Goal: Check status: Check status

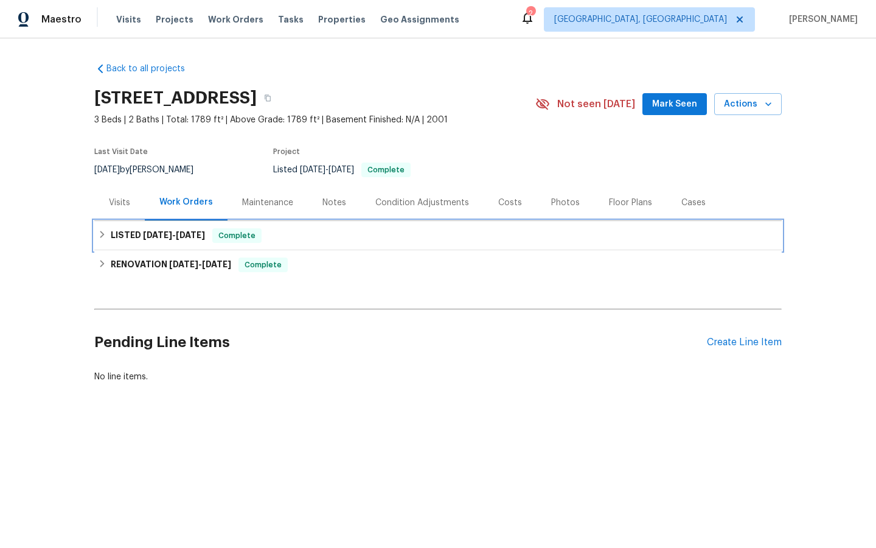
click at [245, 234] on span "Complete" at bounding box center [237, 235] width 47 height 12
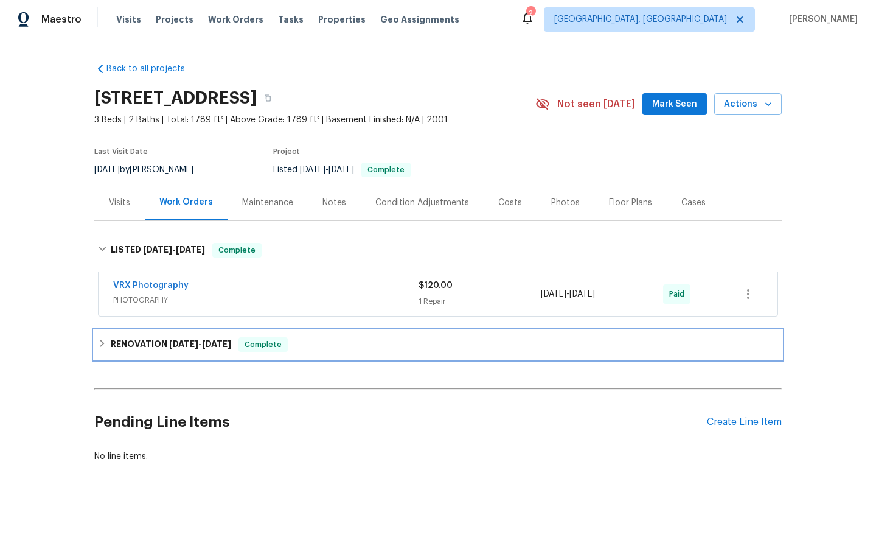
click at [262, 348] on span "Complete" at bounding box center [263, 344] width 47 height 12
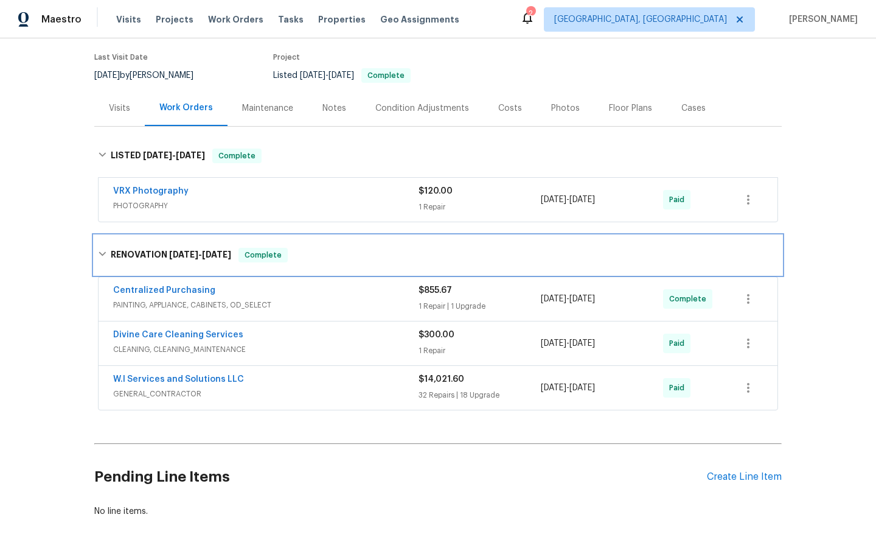
scroll to position [96, 0]
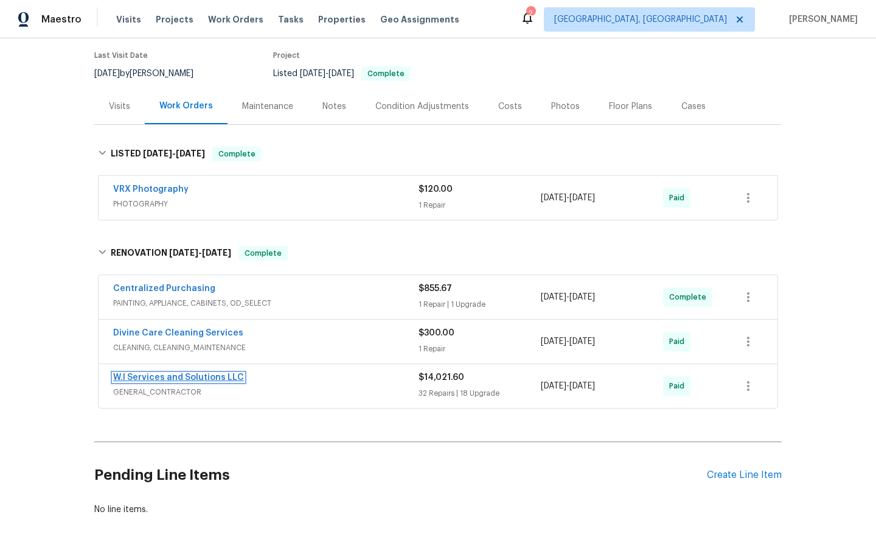
click at [185, 374] on link "W.I Services and Solutions LLC" at bounding box center [178, 377] width 131 height 9
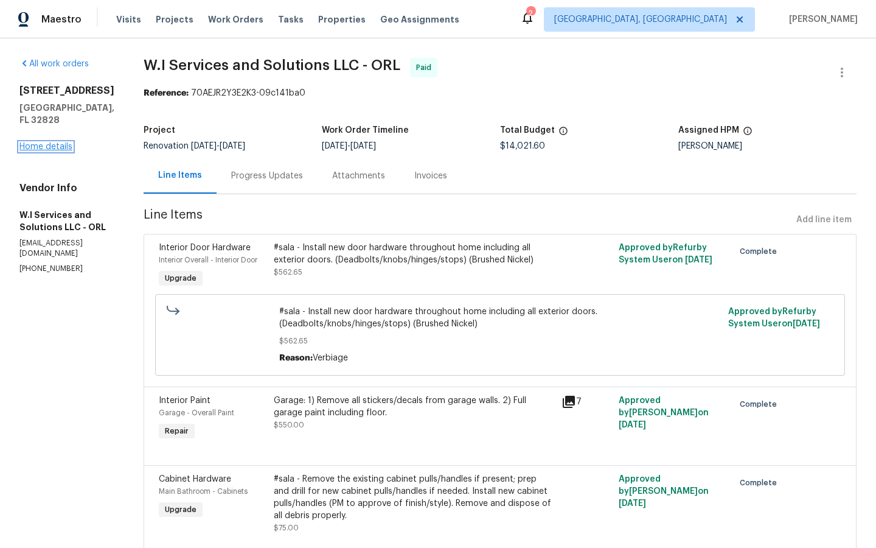
click at [37, 142] on link "Home details" at bounding box center [45, 146] width 53 height 9
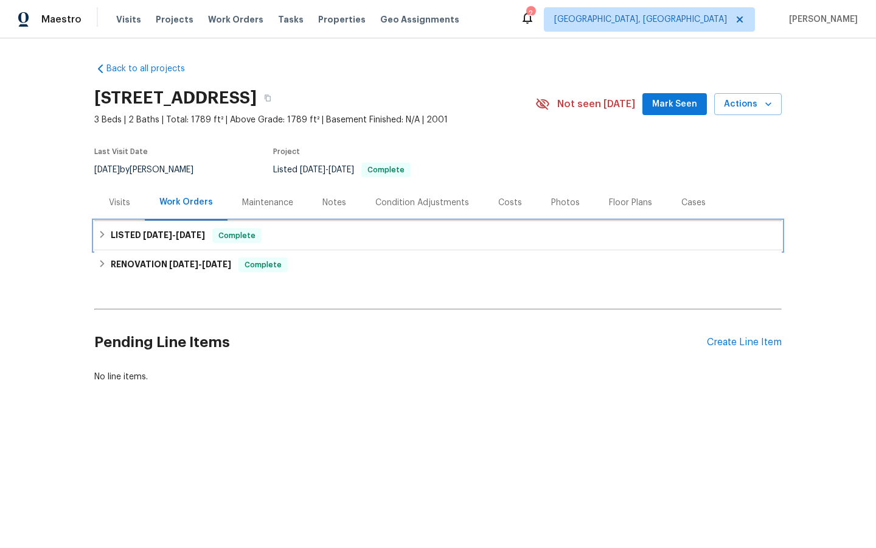
click at [248, 237] on span "Complete" at bounding box center [237, 235] width 47 height 12
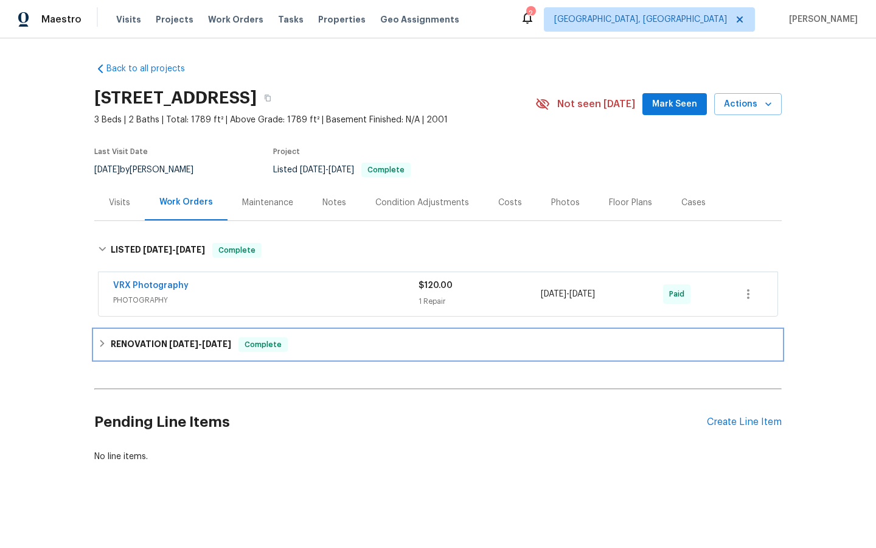
click at [260, 347] on span "Complete" at bounding box center [263, 344] width 47 height 12
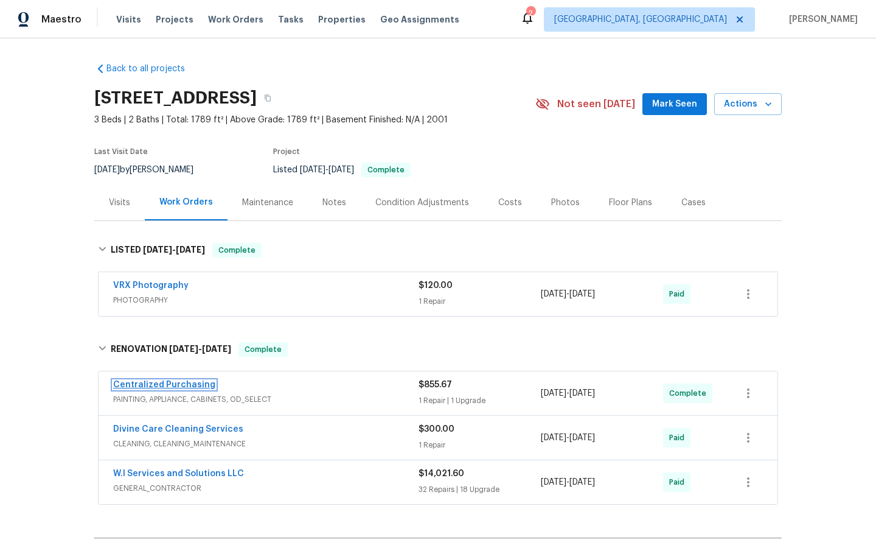
click at [163, 383] on link "Centralized Purchasing" at bounding box center [164, 384] width 102 height 9
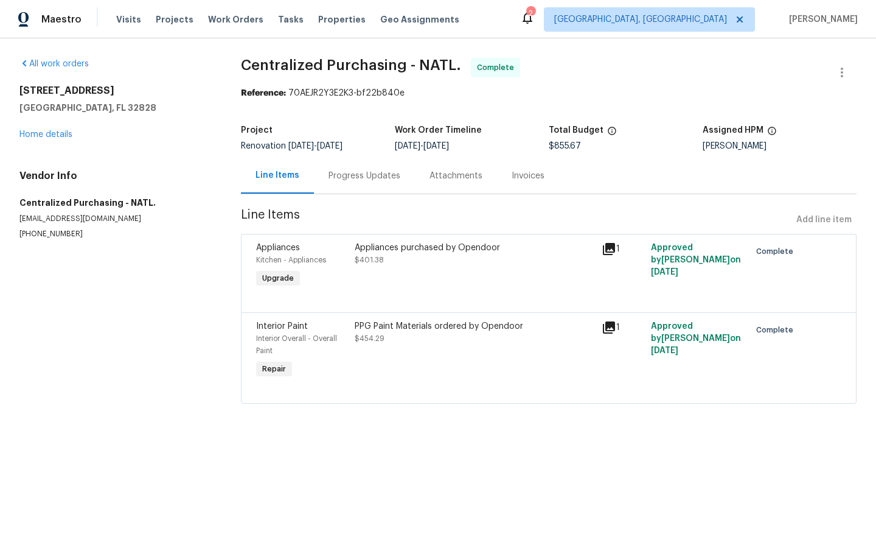
click at [614, 248] on icon at bounding box center [609, 249] width 12 height 12
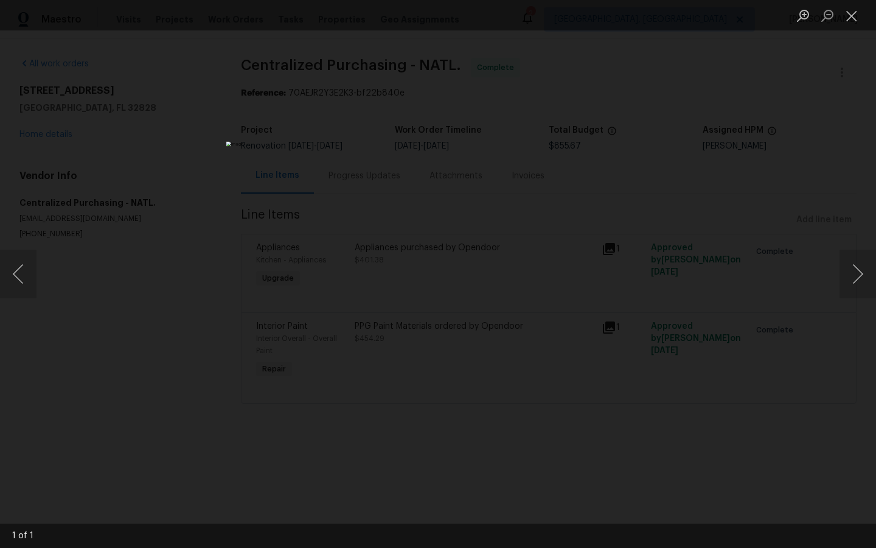
click at [710, 265] on div "Lightbox" at bounding box center [438, 274] width 876 height 548
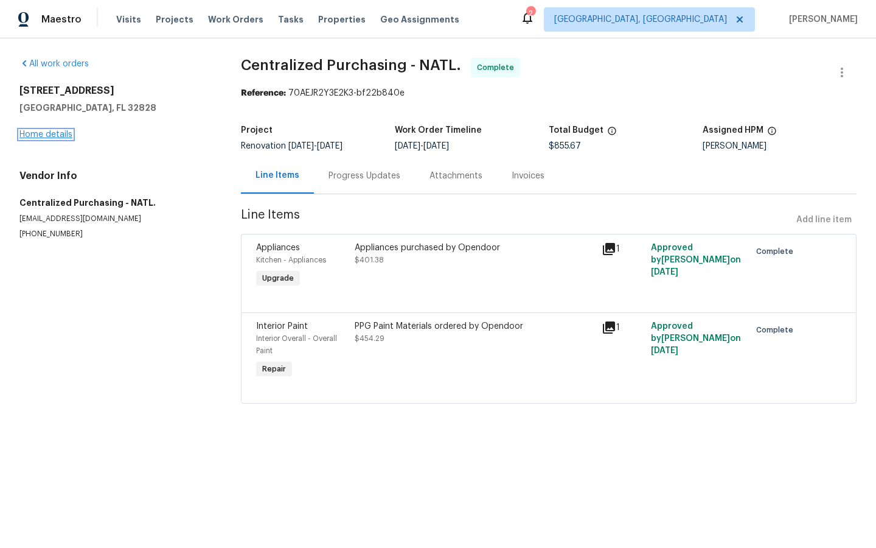
click at [38, 136] on link "Home details" at bounding box center [45, 134] width 53 height 9
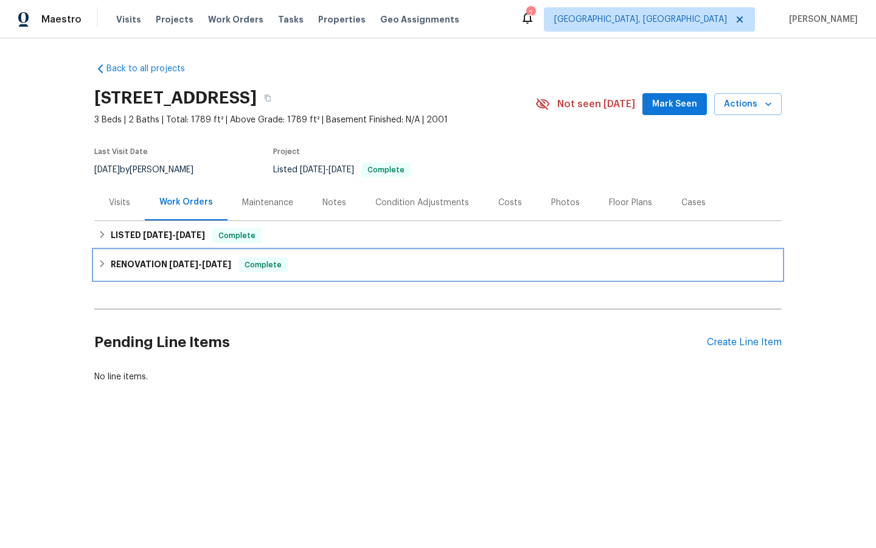
click at [254, 262] on span "Complete" at bounding box center [263, 265] width 47 height 12
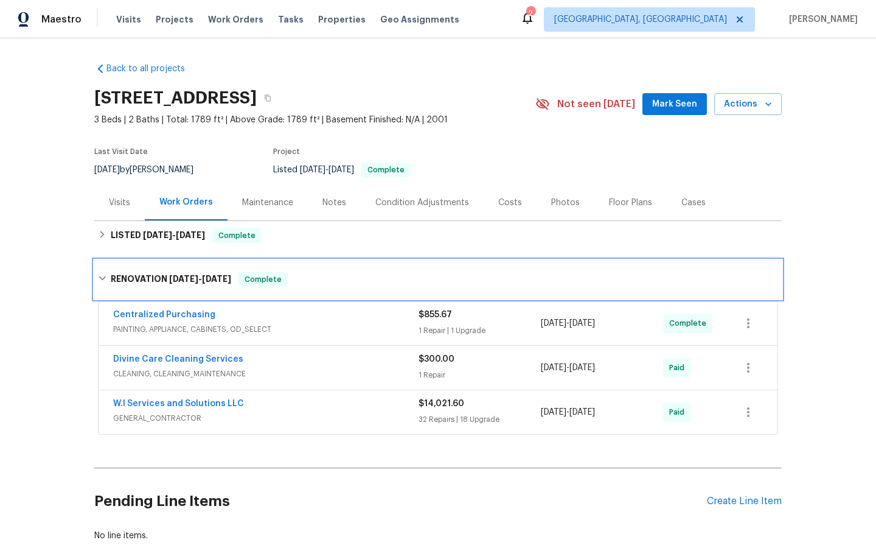
scroll to position [40, 0]
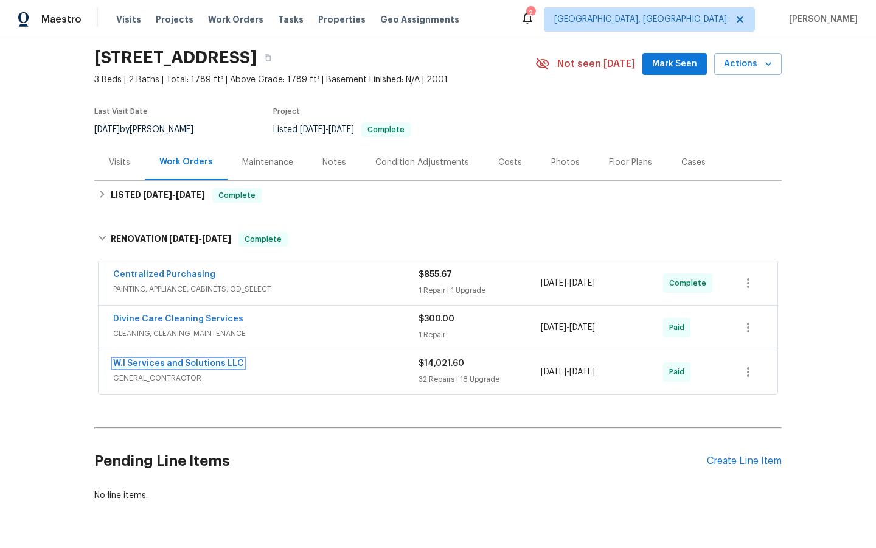
click at [187, 359] on link "W.I Services and Solutions LLC" at bounding box center [178, 363] width 131 height 9
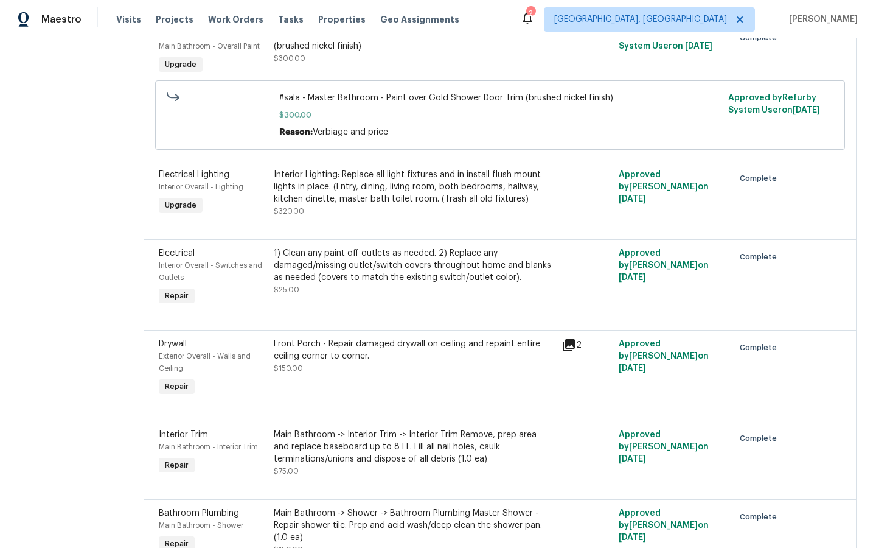
scroll to position [1209, 0]
